Goal: Navigation & Orientation: Find specific page/section

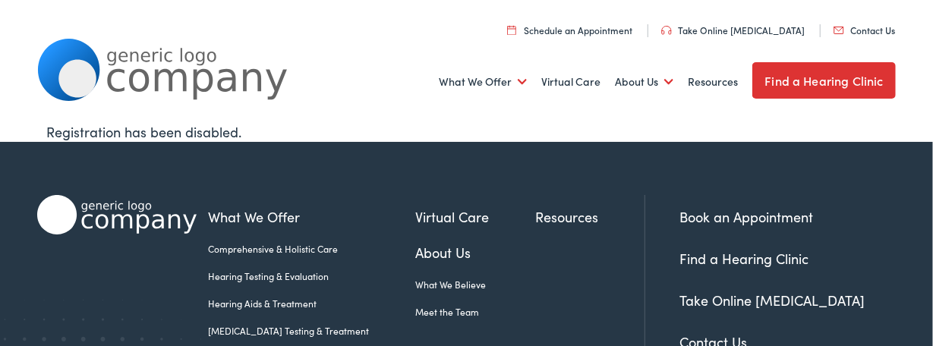
click at [752, 260] on link "Find a Hearing Clinic" at bounding box center [744, 258] width 129 height 19
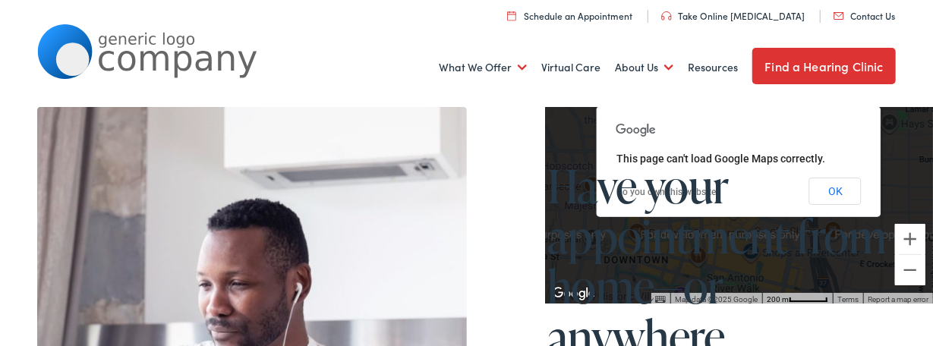
scroll to position [863, 0]
